Goal: Navigation & Orientation: Find specific page/section

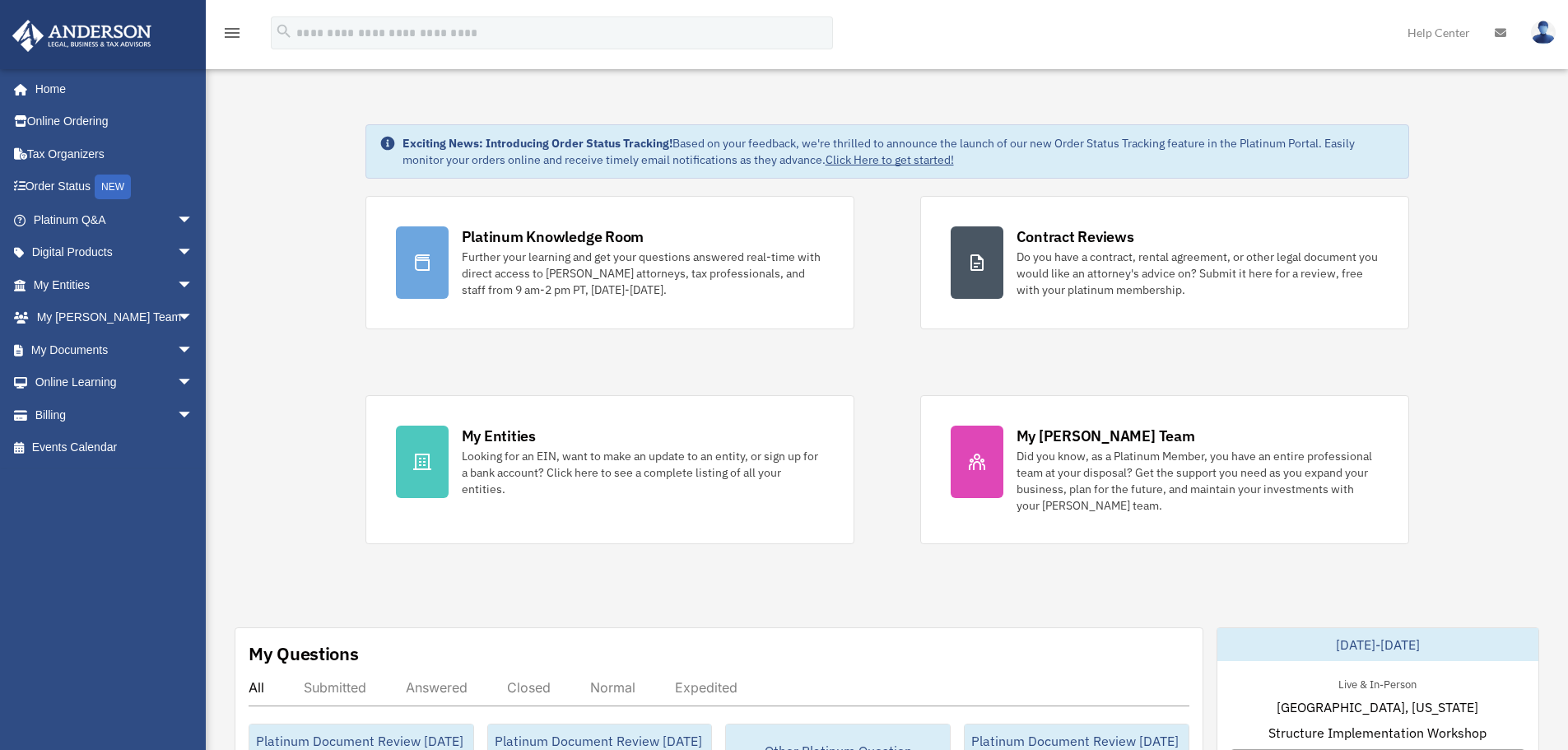
click at [1545, 37] on img at bounding box center [1543, 32] width 24 height 23
click at [1536, 45] on link at bounding box center [1543, 32] width 50 height 72
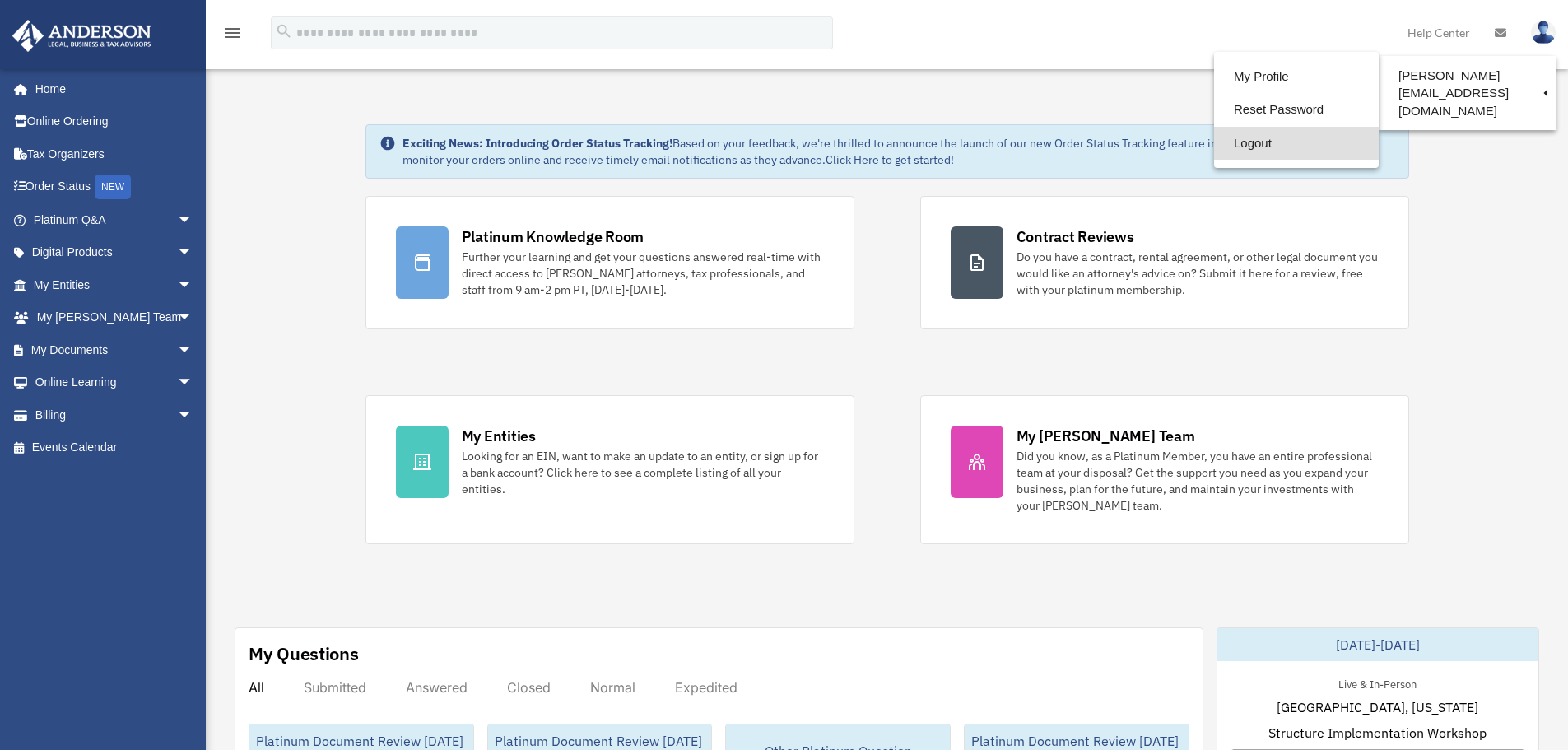
click at [1215, 142] on link "Logout" at bounding box center [1297, 143] width 165 height 33
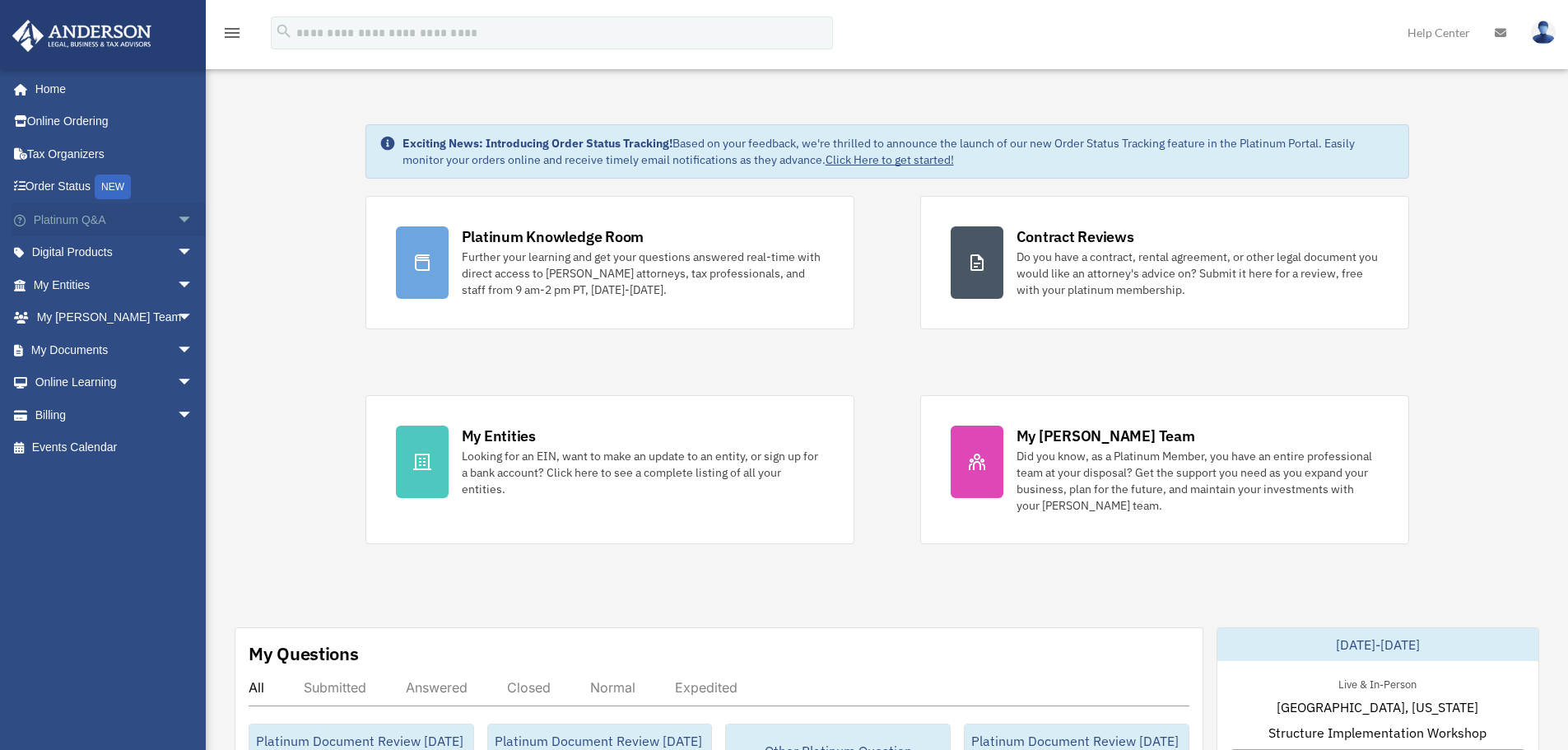
click at [177, 223] on span "arrow_drop_down" at bounding box center [193, 220] width 33 height 33
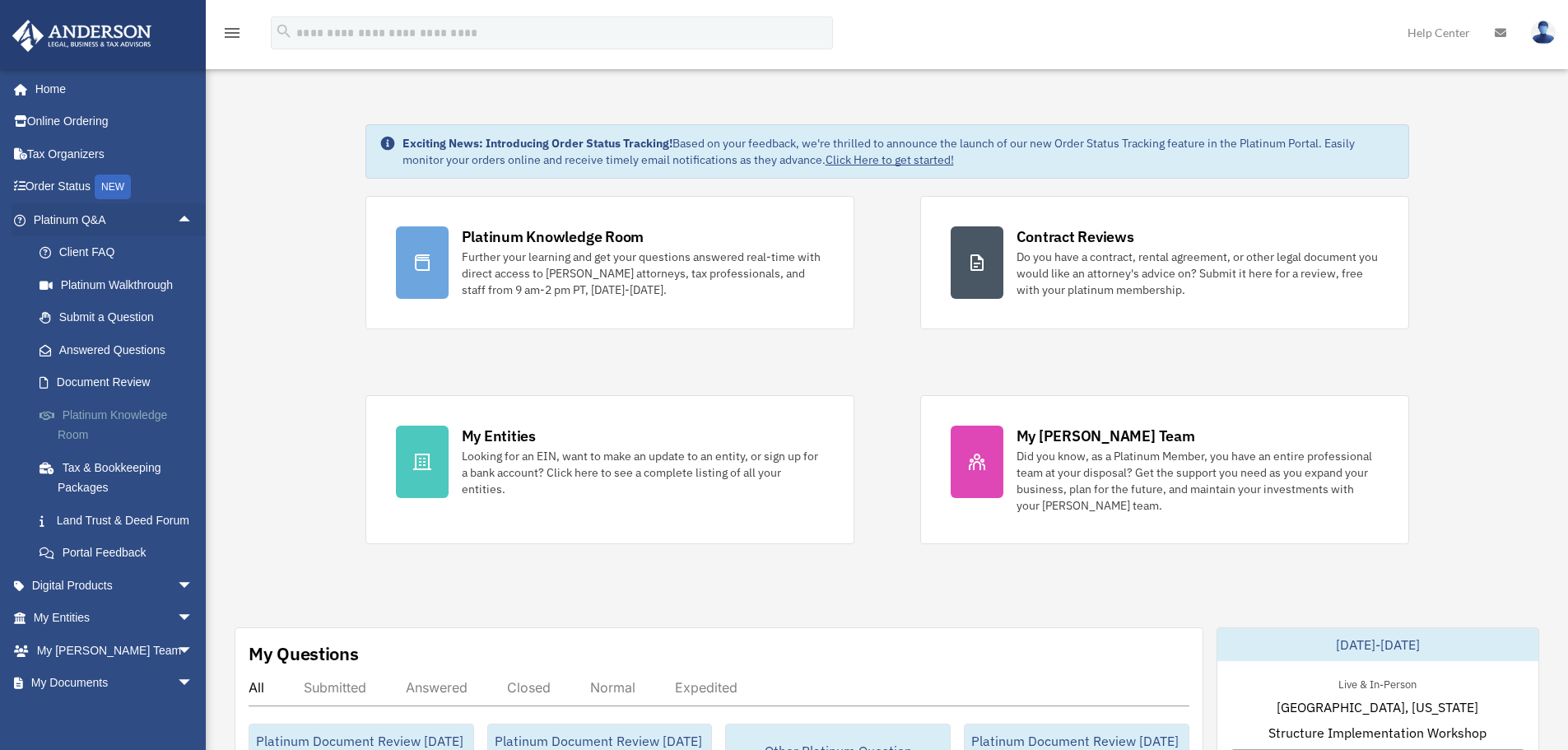
click at [80, 416] on link "Platinum Knowledge Room" at bounding box center [121, 425] width 195 height 52
